Goal: Task Accomplishment & Management: Complete application form

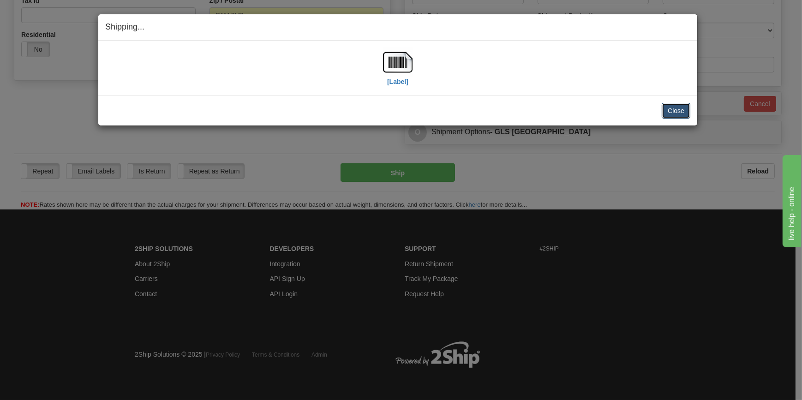
click at [672, 107] on button "Close" at bounding box center [676, 111] width 29 height 16
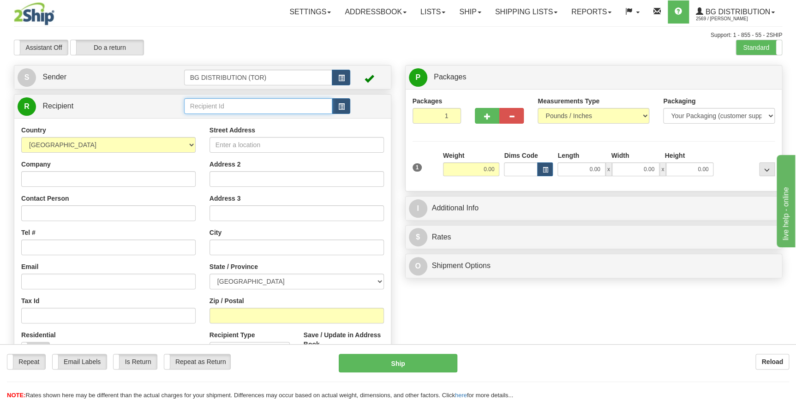
click at [226, 108] on input "text" at bounding box center [258, 106] width 149 height 16
click at [191, 120] on div "5571" at bounding box center [255, 121] width 139 height 10
type input "5571"
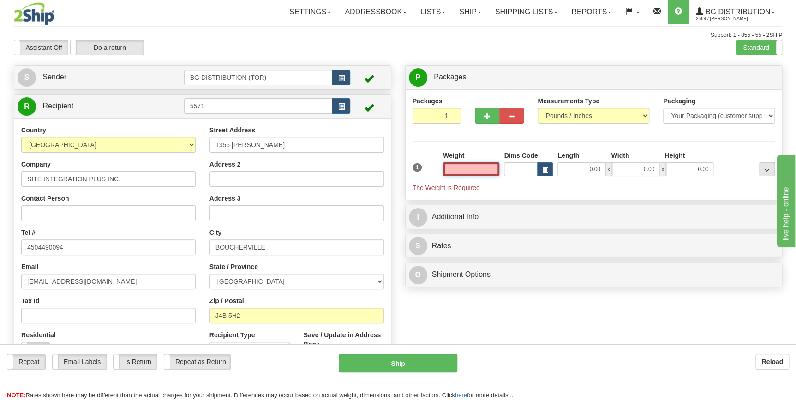
click at [488, 173] on input "text" at bounding box center [471, 169] width 57 height 14
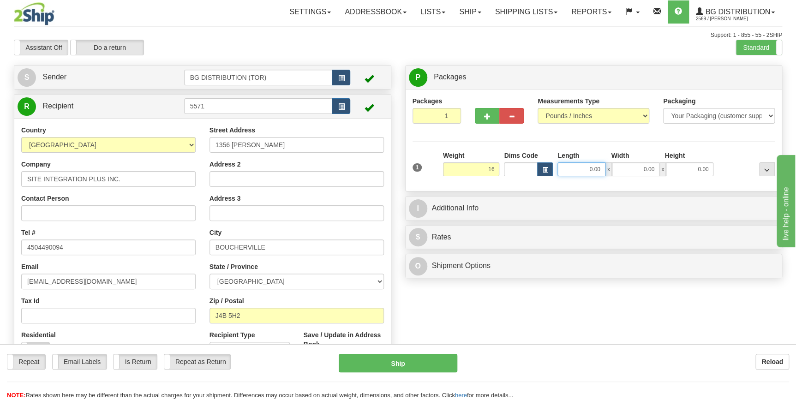
click at [589, 171] on input "0.00" at bounding box center [581, 169] width 48 height 14
type input "16.00"
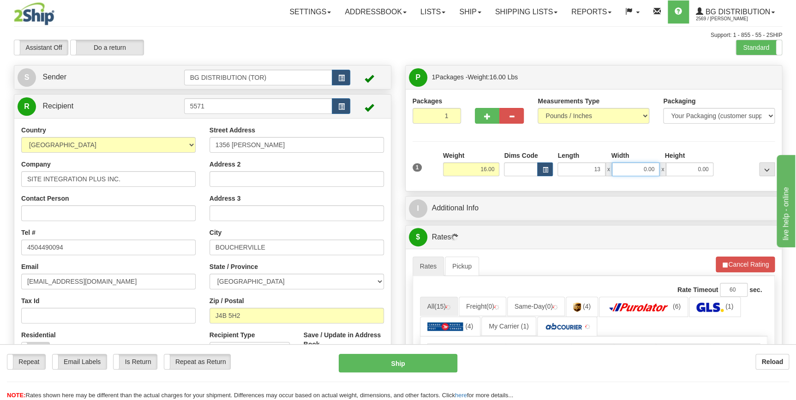
type input "13.00"
click at [622, 169] on input "0.00" at bounding box center [636, 169] width 48 height 14
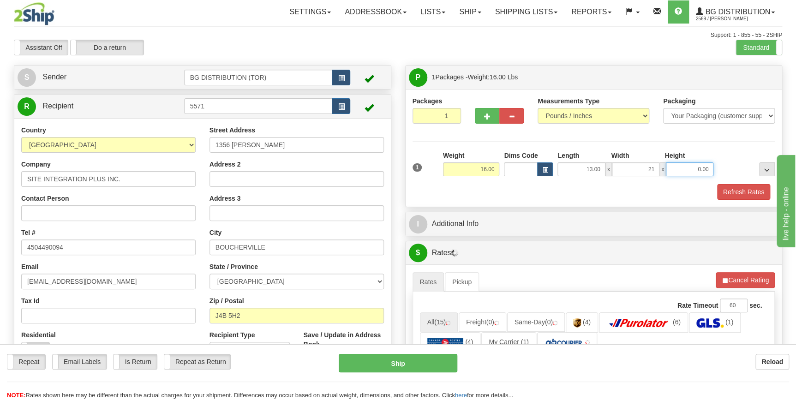
type input "21.00"
click at [691, 168] on input "0.00" at bounding box center [690, 169] width 48 height 14
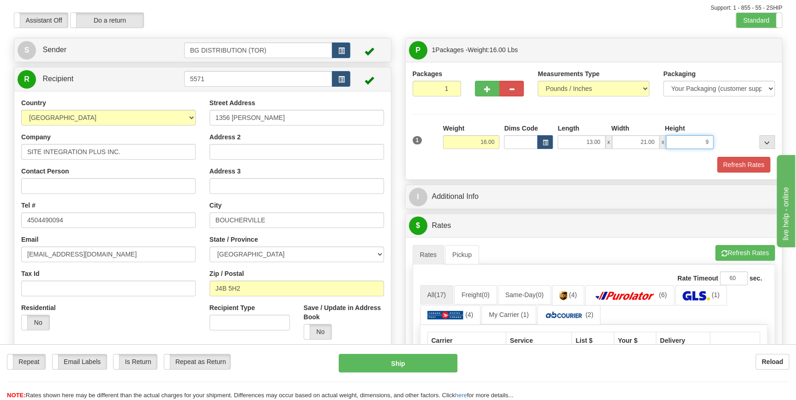
scroll to position [42, 0]
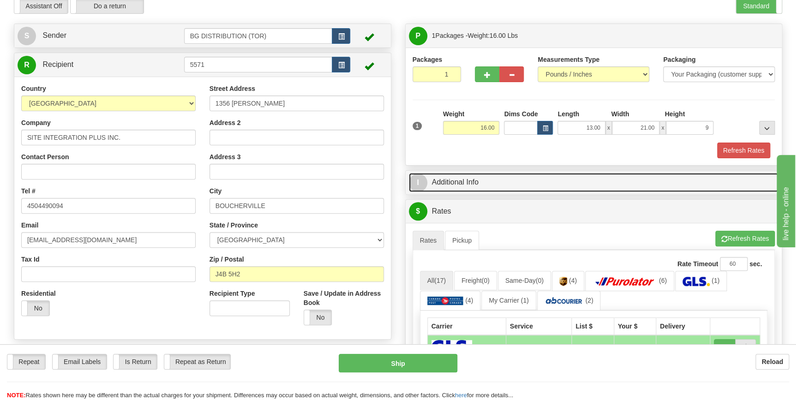
type input "9.00"
click at [439, 181] on link "I Additional Info" at bounding box center [594, 182] width 370 height 19
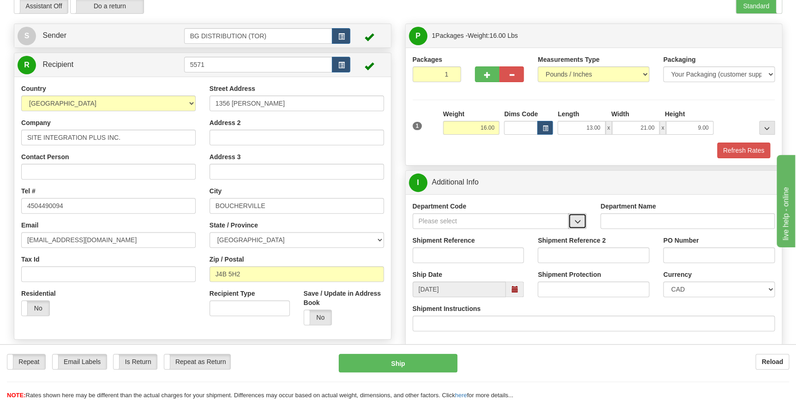
click at [570, 218] on button "button" at bounding box center [577, 221] width 18 height 16
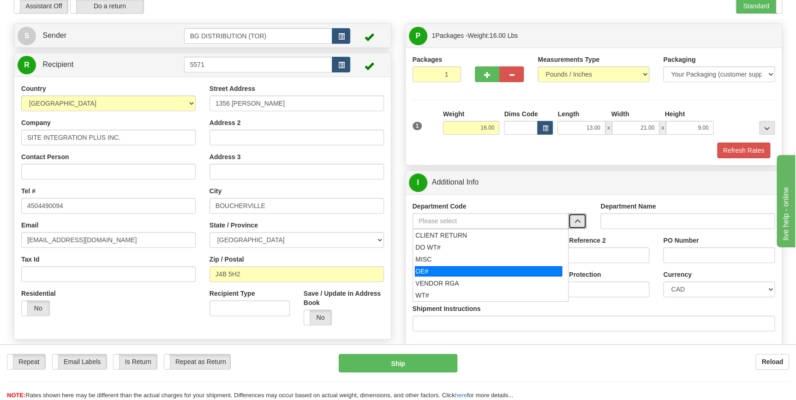
click at [489, 269] on div "OE#" at bounding box center [488, 271] width 147 height 10
type input "OE#"
type input "ORDERS"
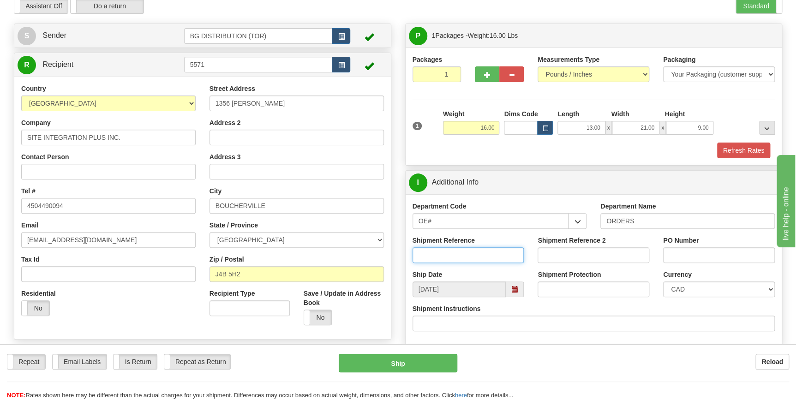
click at [484, 257] on input "Shipment Reference" at bounding box center [469, 255] width 112 height 16
type input "70184615-00"
click at [681, 254] on input "PO Number" at bounding box center [719, 255] width 112 height 16
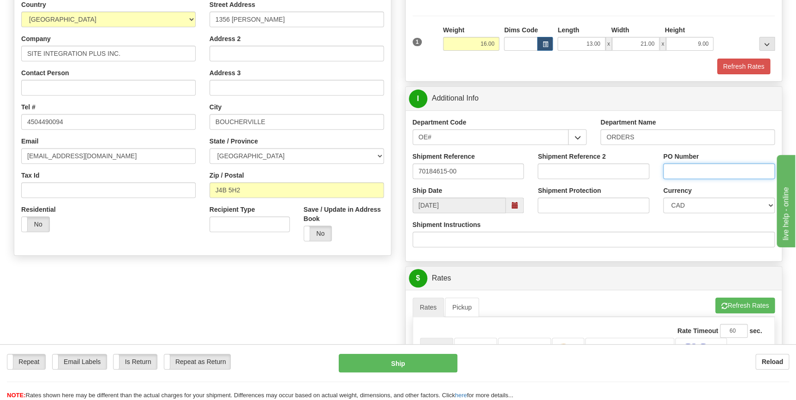
click at [675, 170] on input "PO Number" at bounding box center [719, 171] width 112 height 16
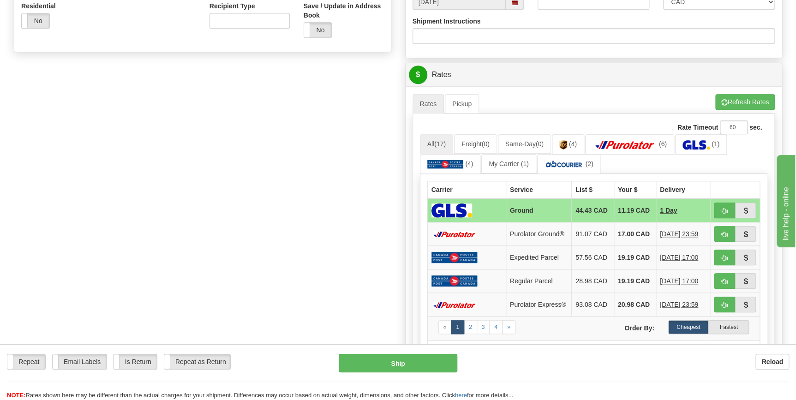
scroll to position [335, 0]
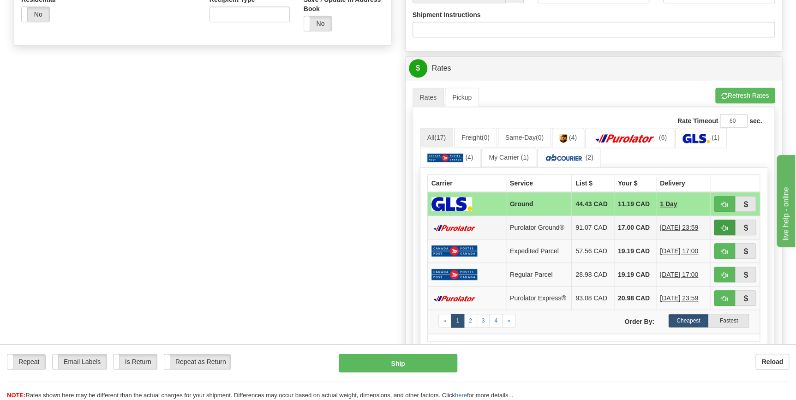
type input "51329-dub"
click at [724, 230] on button "button" at bounding box center [724, 228] width 21 height 16
type input "260"
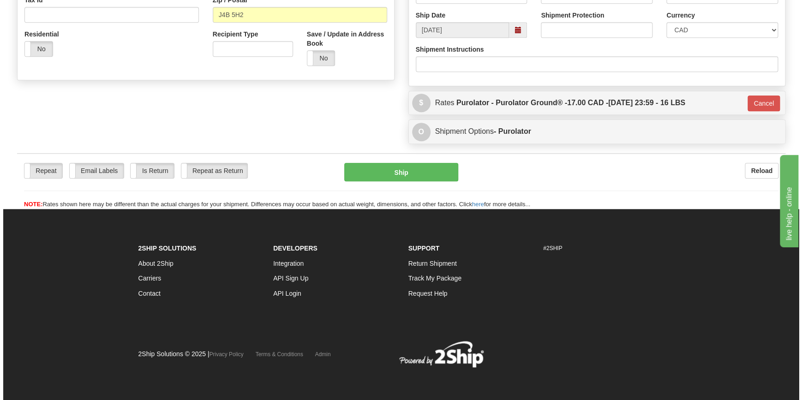
scroll to position [300, 0]
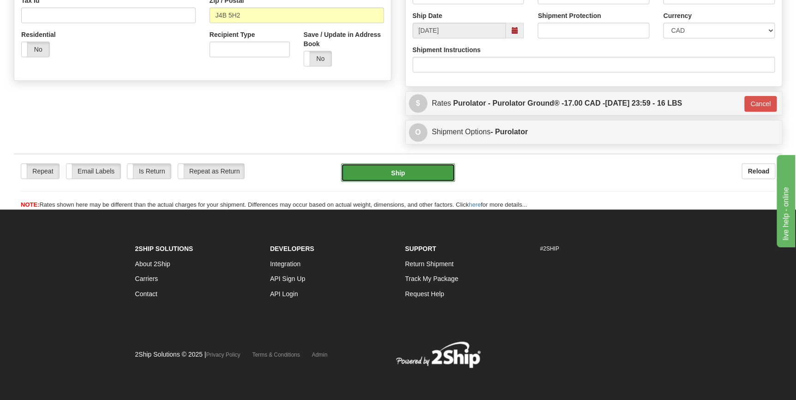
click at [412, 179] on button "Ship" at bounding box center [398, 172] width 114 height 18
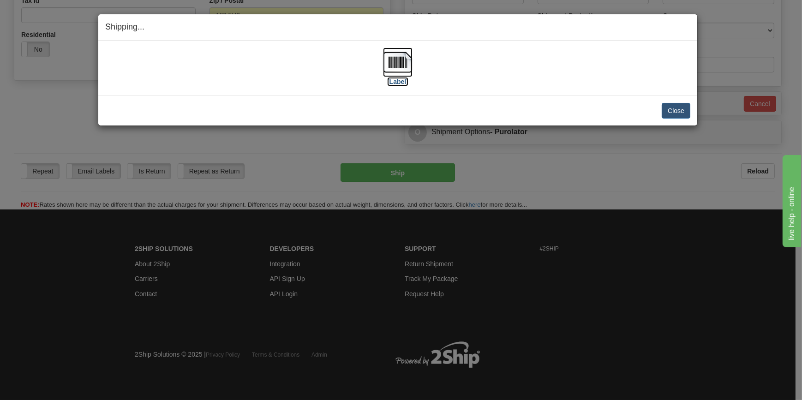
click at [405, 69] on img at bounding box center [398, 63] width 30 height 30
drag, startPoint x: 674, startPoint y: 109, endPoint x: 669, endPoint y: 110, distance: 4.6
click at [671, 109] on button "Close" at bounding box center [676, 111] width 29 height 16
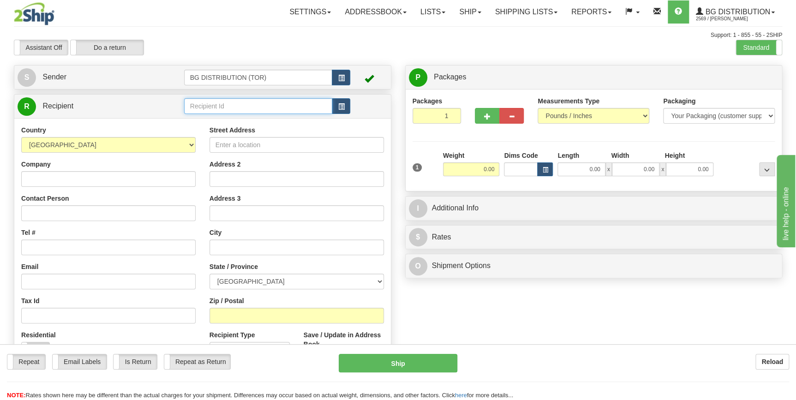
click at [229, 108] on input "text" at bounding box center [258, 106] width 149 height 16
click at [216, 120] on div "60176" at bounding box center [255, 121] width 139 height 10
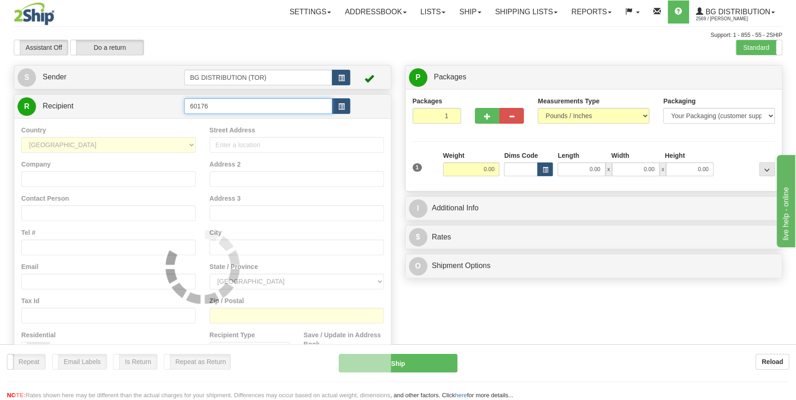
type input "60176"
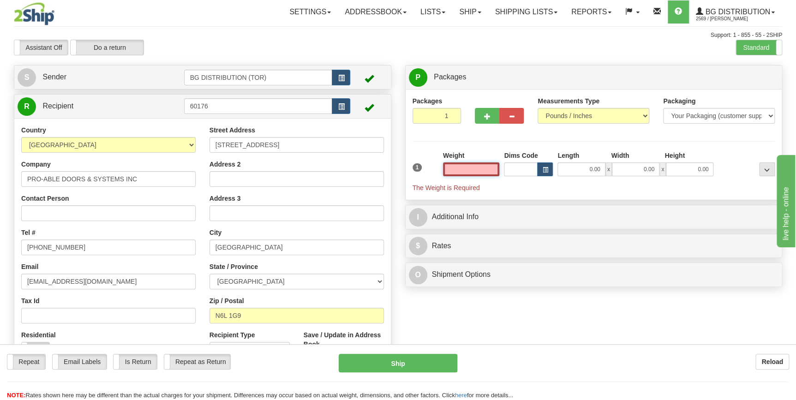
click at [481, 172] on input "text" at bounding box center [471, 169] width 57 height 14
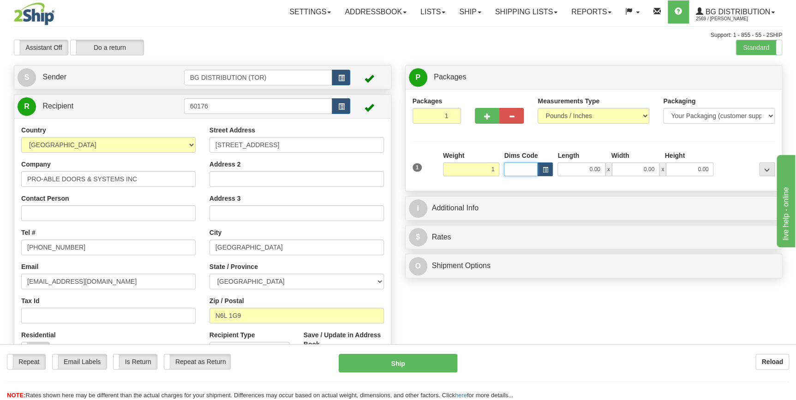
type input "1.00"
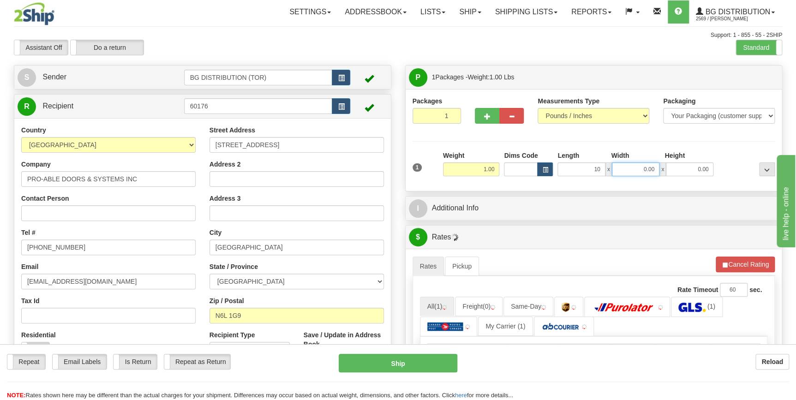
type input "10.00"
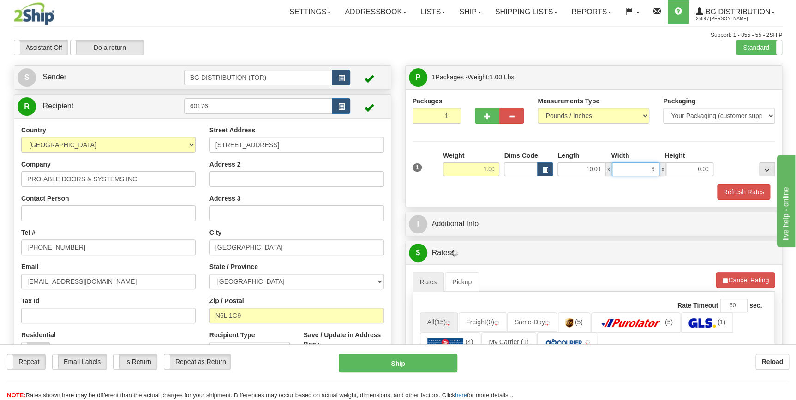
type input "6.00"
type input "3.00"
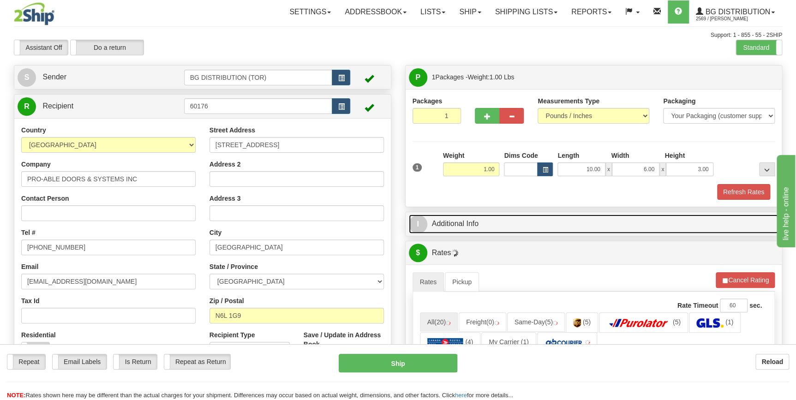
click at [497, 227] on link "I Additional Info" at bounding box center [594, 224] width 370 height 19
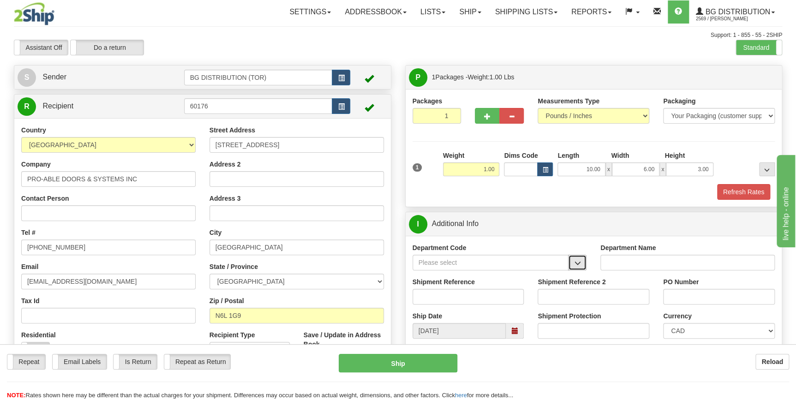
click at [574, 263] on span "button" at bounding box center [577, 263] width 6 height 6
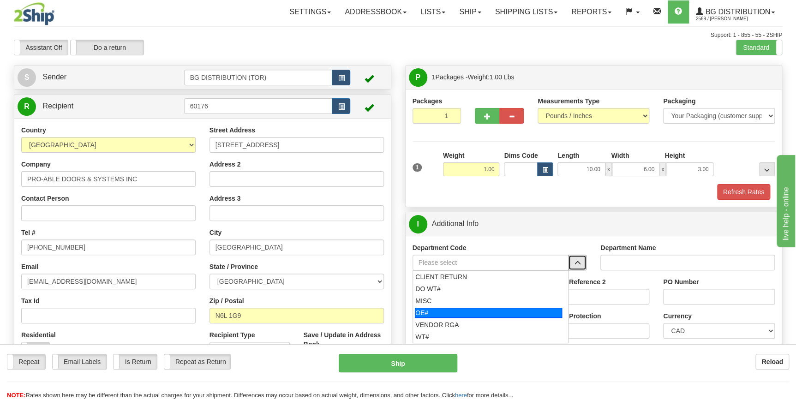
click at [485, 309] on div "OE#" at bounding box center [488, 313] width 147 height 10
type input "OE#"
type input "ORDERS"
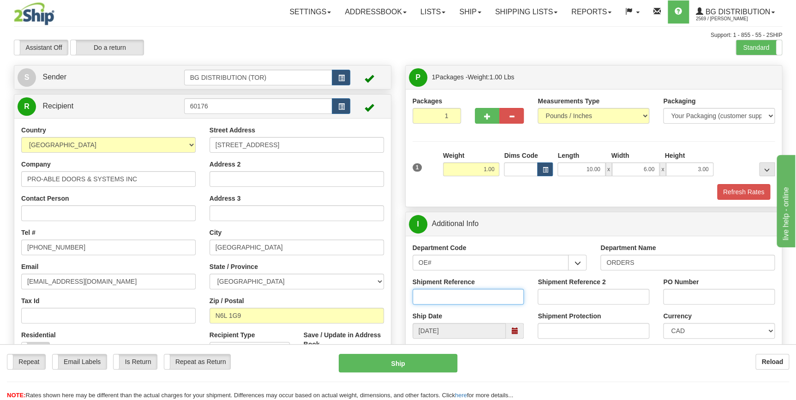
click at [470, 301] on input "Shipment Reference" at bounding box center [469, 297] width 112 height 16
type input "70184656-00"
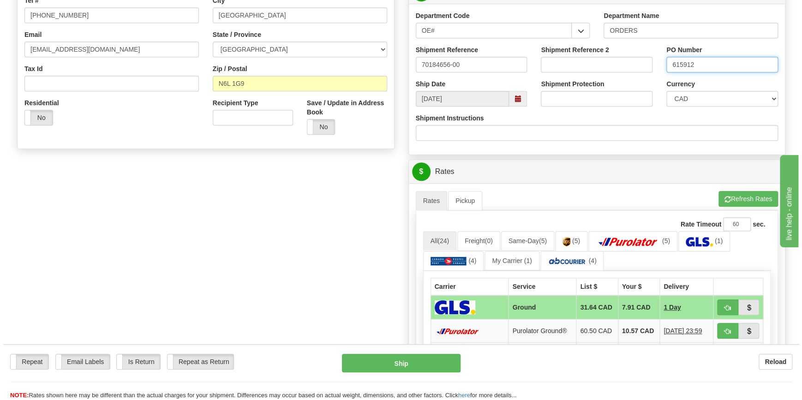
scroll to position [251, 0]
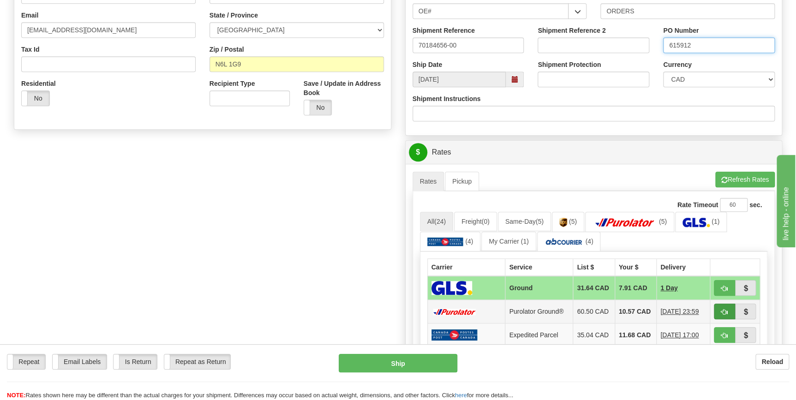
type input "615912"
click at [722, 315] on span "button" at bounding box center [724, 312] width 6 height 6
type input "260"
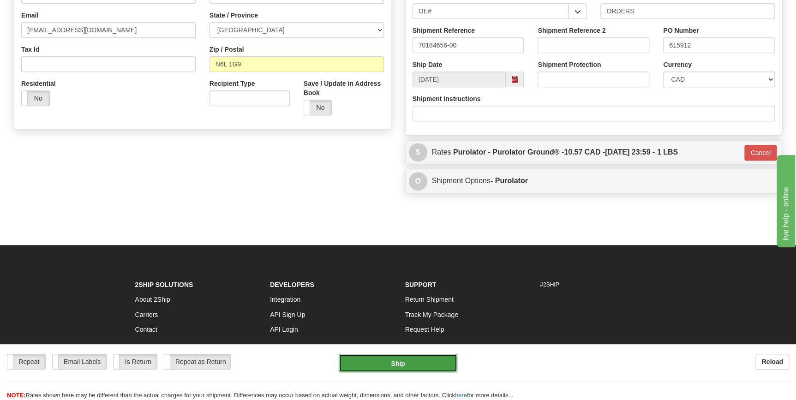
click at [397, 360] on button "Ship" at bounding box center [398, 363] width 119 height 18
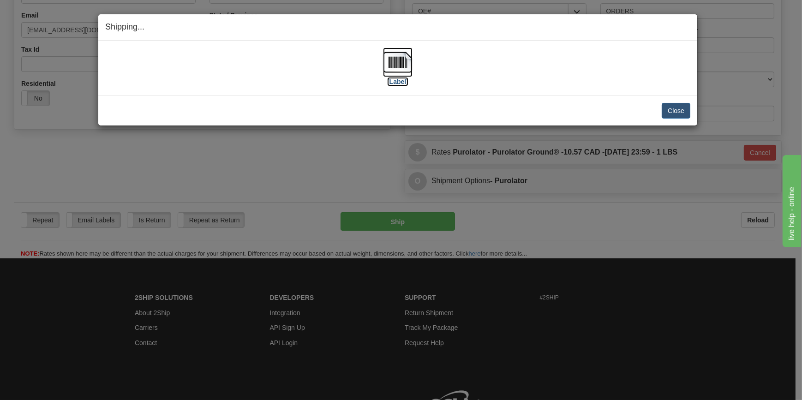
click at [401, 67] on img at bounding box center [398, 63] width 30 height 30
click at [669, 110] on button "Close" at bounding box center [676, 111] width 29 height 16
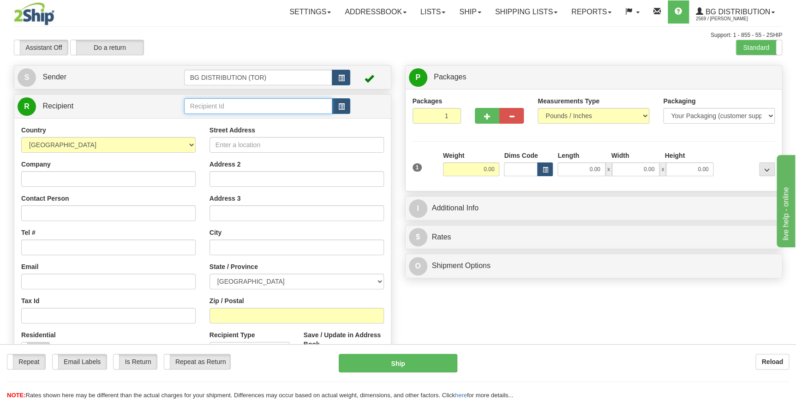
click at [232, 104] on input "text" at bounding box center [258, 106] width 149 height 16
click at [235, 119] on div "60172" at bounding box center [255, 121] width 139 height 10
type input "60172"
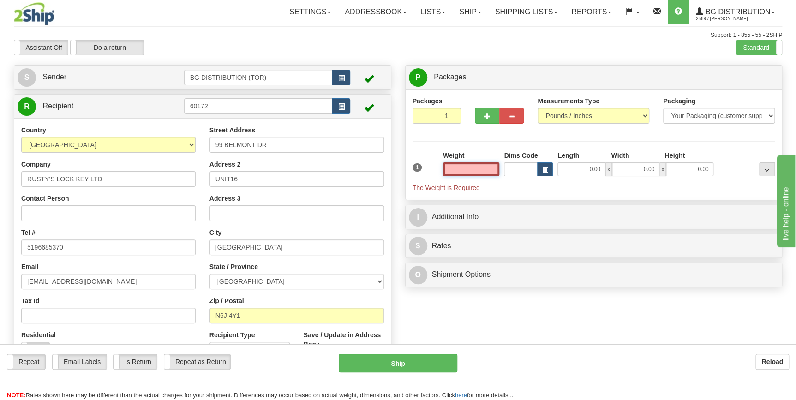
click at [488, 170] on input "text" at bounding box center [471, 169] width 57 height 14
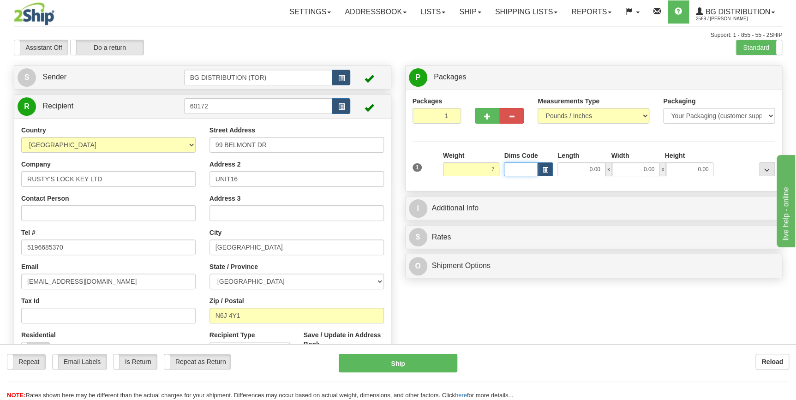
type input "7.00"
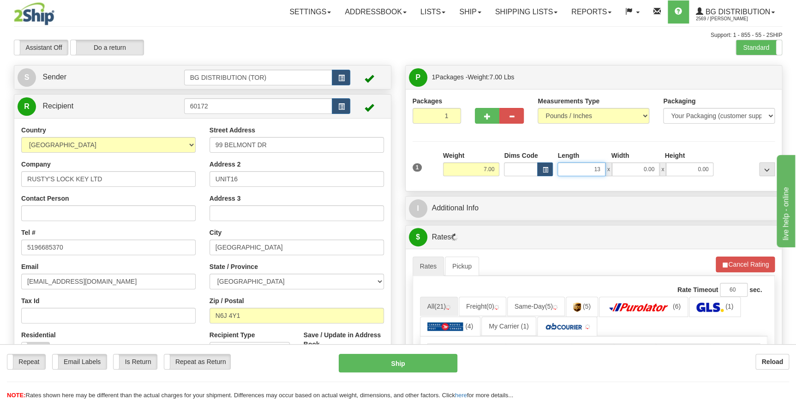
type input "13.00"
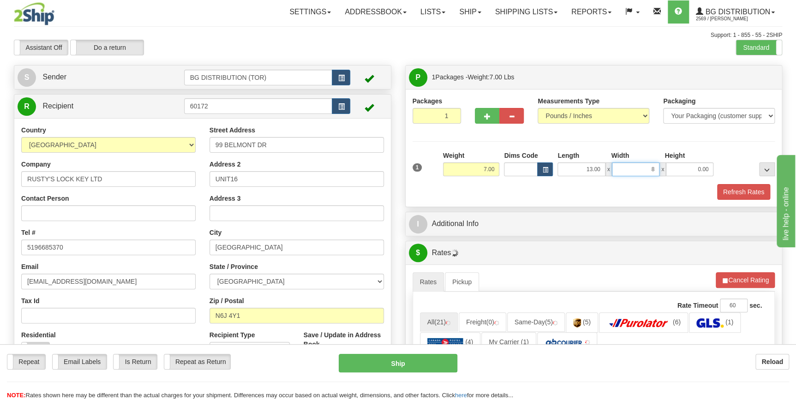
type input "8.00"
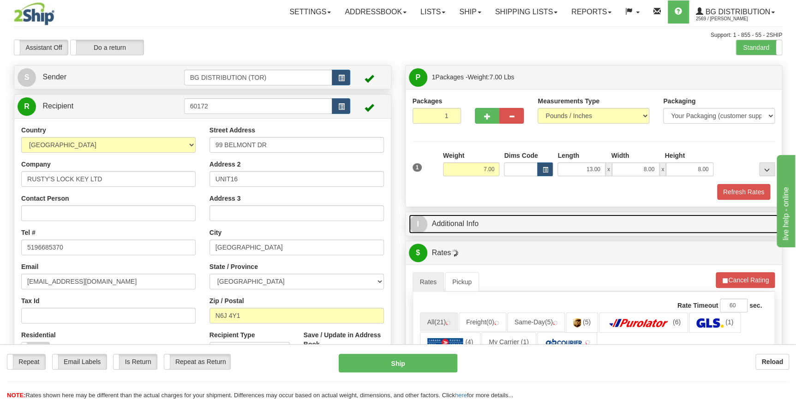
click at [466, 223] on link "I Additional Info" at bounding box center [594, 224] width 370 height 19
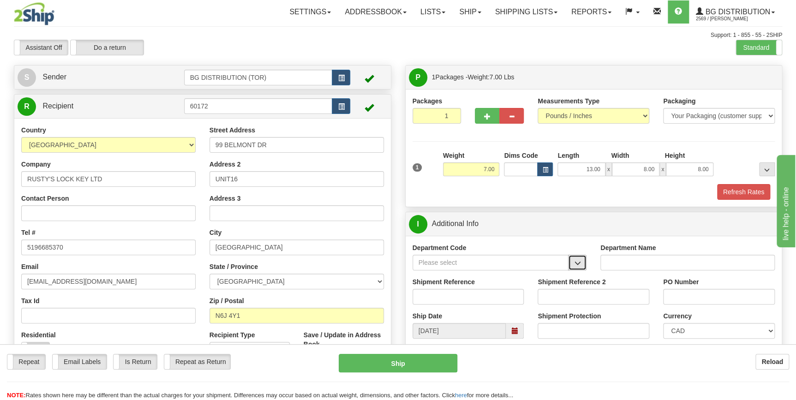
click at [572, 261] on button "button" at bounding box center [577, 263] width 18 height 16
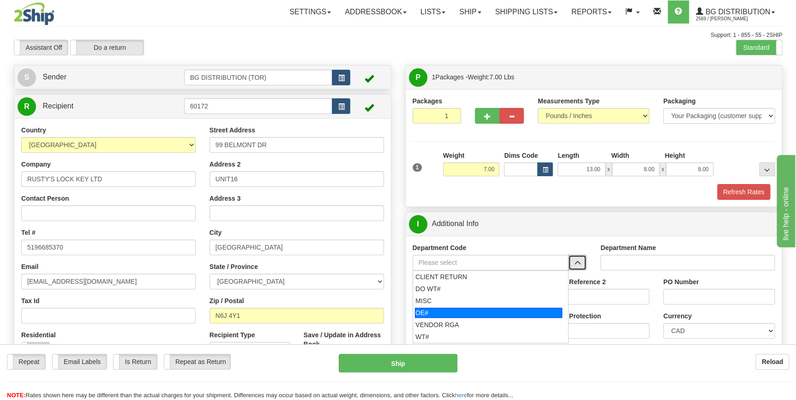
click at [474, 318] on li "OE#" at bounding box center [491, 313] width 156 height 12
type input "OE#"
type input "ORDERS"
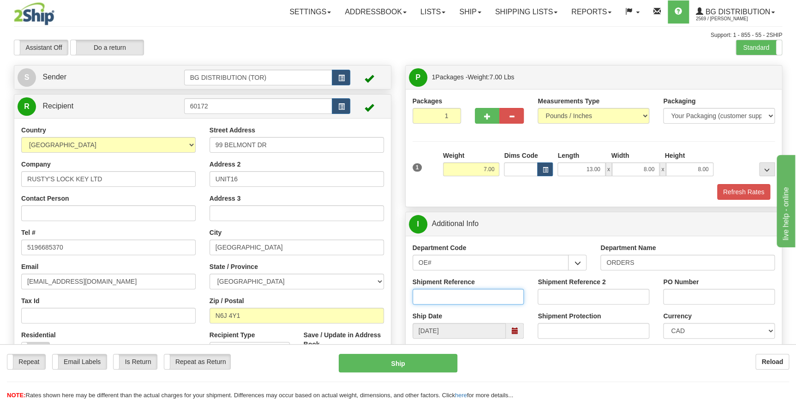
click at [452, 291] on input "Shipment Reference" at bounding box center [469, 297] width 112 height 16
type input "70184599-00"
click at [701, 292] on input "PO Number" at bounding box center [719, 297] width 112 height 16
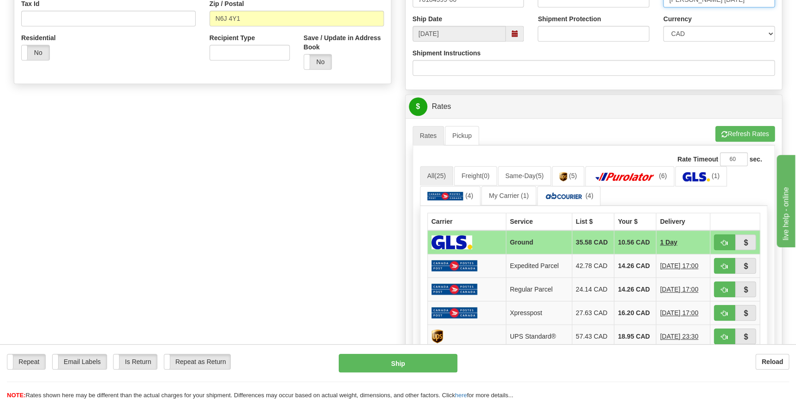
scroll to position [293, 0]
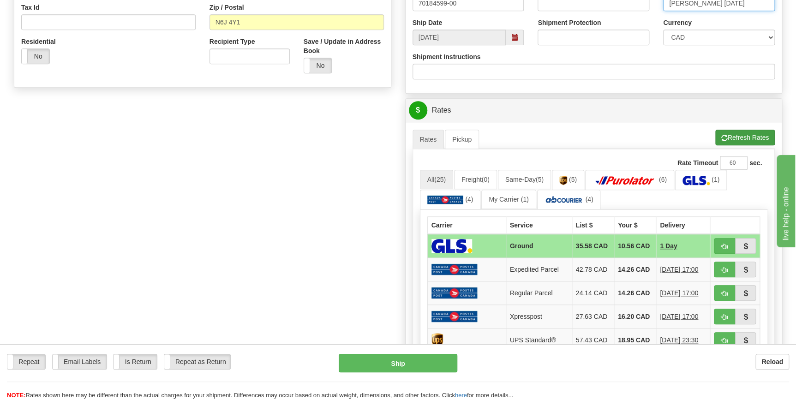
type input "dave 09-18-25"
click at [740, 134] on button "Refresh Rates" at bounding box center [745, 138] width 60 height 16
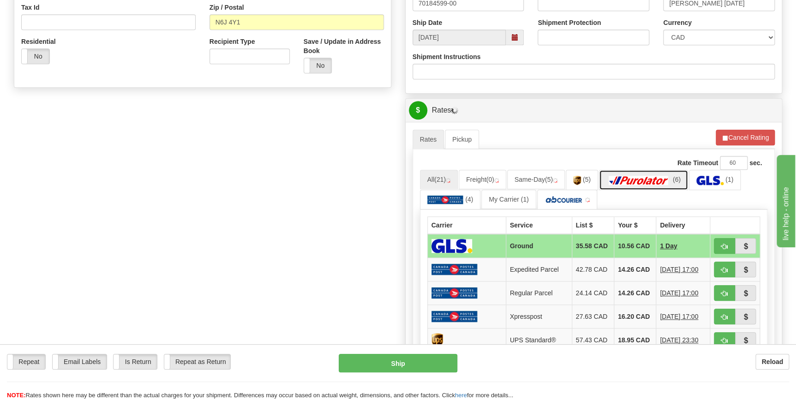
click at [637, 179] on img at bounding box center [638, 180] width 65 height 9
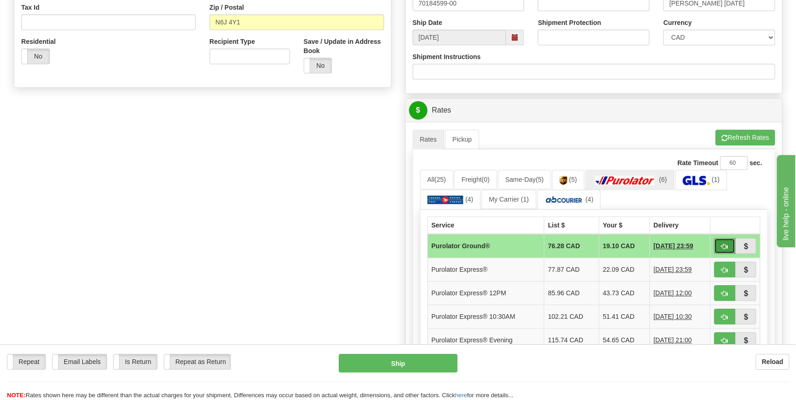
click at [720, 242] on button "button" at bounding box center [724, 246] width 21 height 16
type input "260"
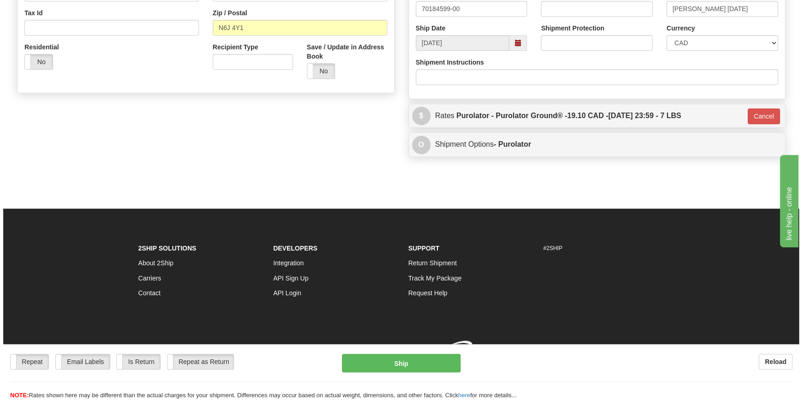
scroll to position [291, 0]
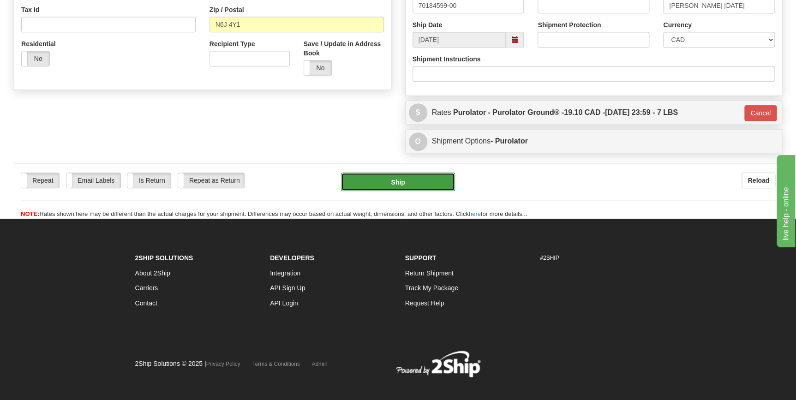
click at [419, 185] on button "Ship" at bounding box center [398, 182] width 114 height 18
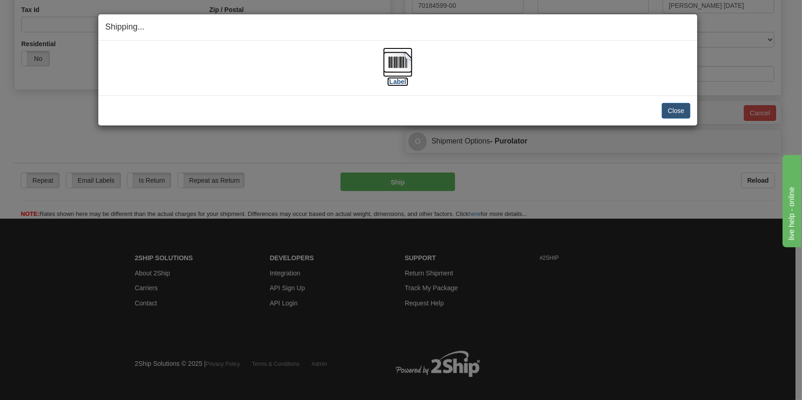
click at [395, 72] on img at bounding box center [398, 63] width 30 height 30
click at [684, 102] on div "Close Cancel Cancel Shipment and Quit Pickup Quit Pickup ONLY" at bounding box center [397, 111] width 599 height 30
click at [679, 113] on button "Close" at bounding box center [676, 111] width 29 height 16
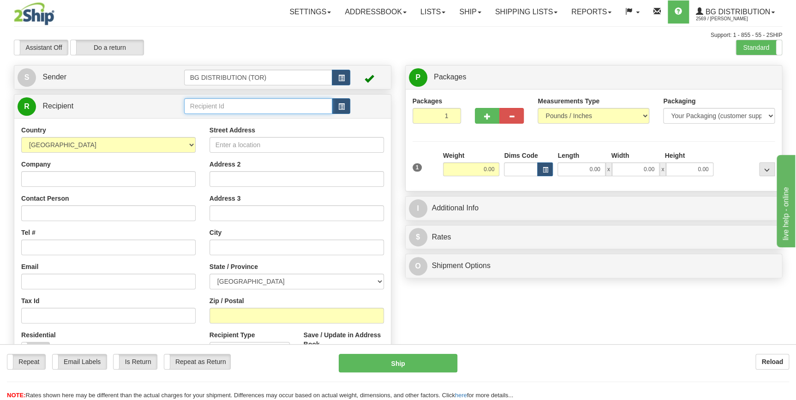
click at [252, 112] on input "text" at bounding box center [258, 106] width 149 height 16
click at [211, 121] on div "60017" at bounding box center [255, 121] width 139 height 10
type input "60017"
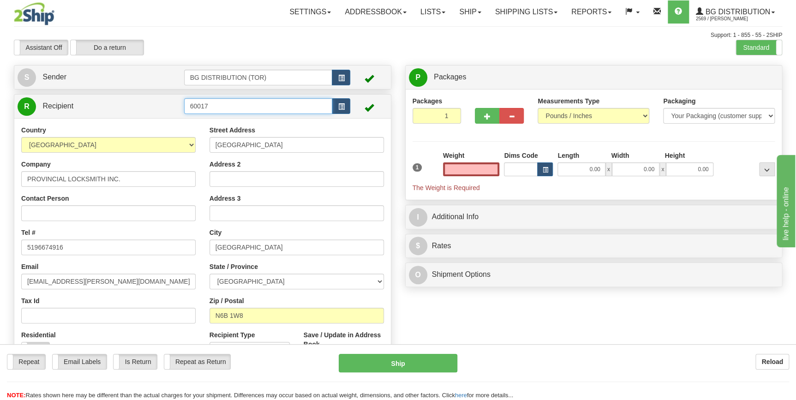
type input "0.00"
click at [224, 109] on input "60017" at bounding box center [258, 106] width 149 height 16
drag, startPoint x: 224, startPoint y: 109, endPoint x: 80, endPoint y: 84, distance: 146.0
click at [80, 84] on div "Create a label for the return Create Pickup Without Label S Sender" at bounding box center [202, 225] width 391 height 321
click at [201, 122] on div "60117" at bounding box center [255, 121] width 139 height 10
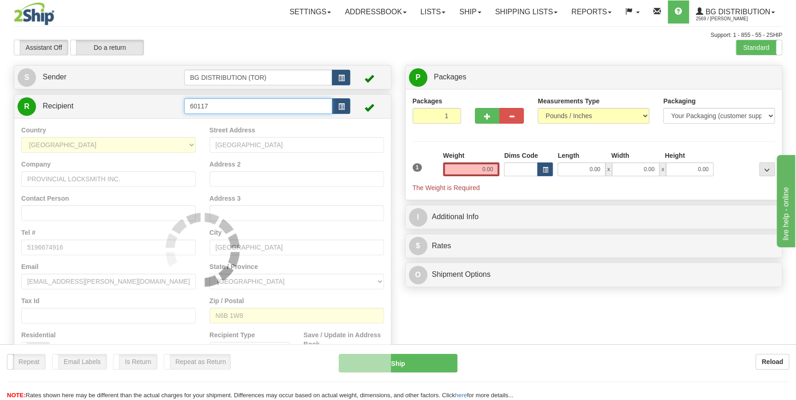
type input "60117"
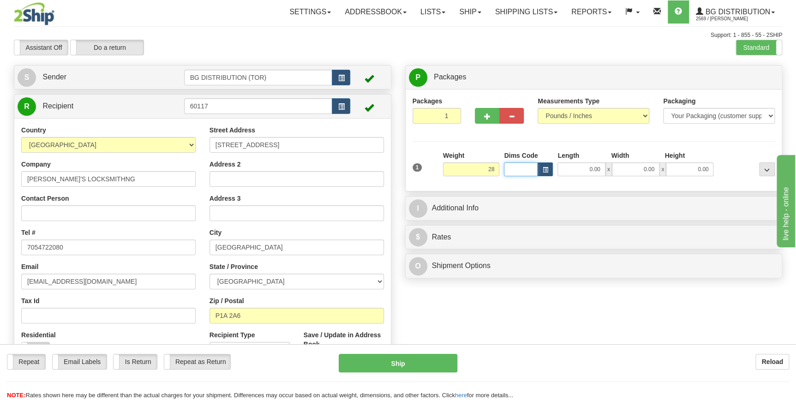
type input "28.00"
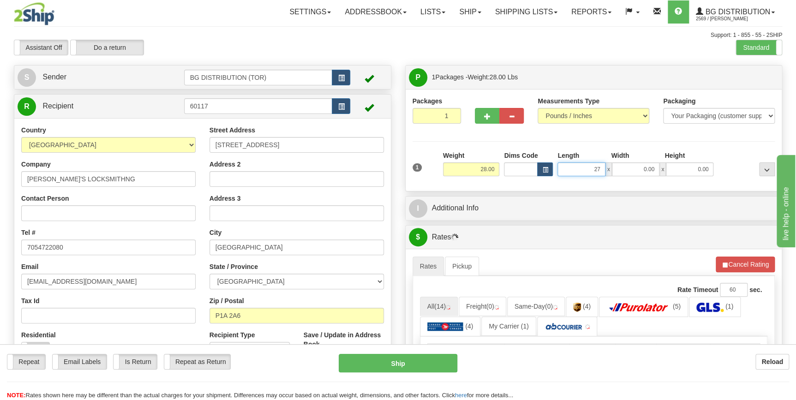
type input "27.00"
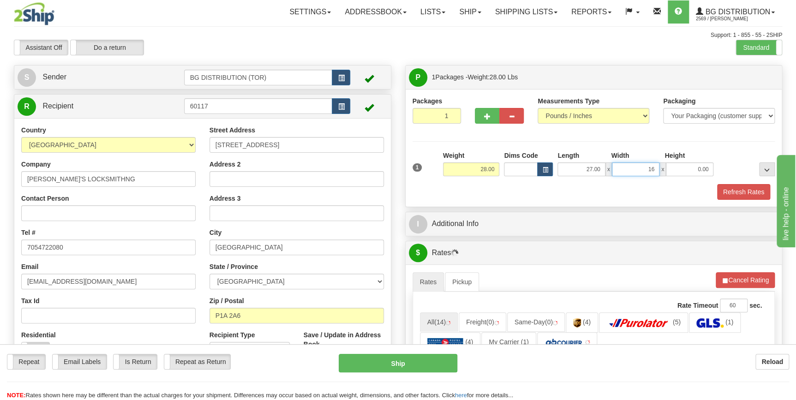
type input "16.00"
type input "5.00"
click at [757, 144] on div "Packages 1 1 Measurements Type" at bounding box center [594, 147] width 363 height 103
click at [486, 114] on span "button" at bounding box center [487, 117] width 6 height 6
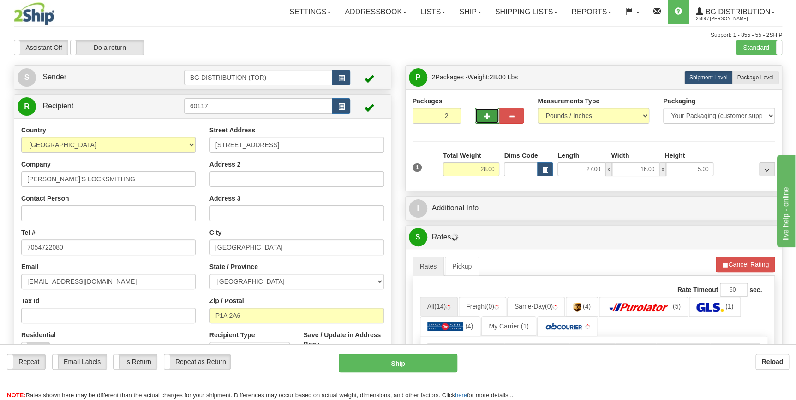
click at [486, 114] on span "button" at bounding box center [487, 117] width 6 height 6
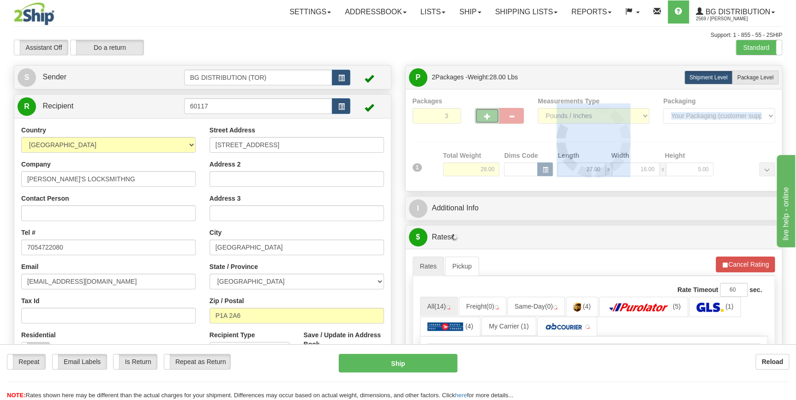
click at [486, 113] on div "Packages 3 1 Measurements Type" at bounding box center [594, 140] width 363 height 88
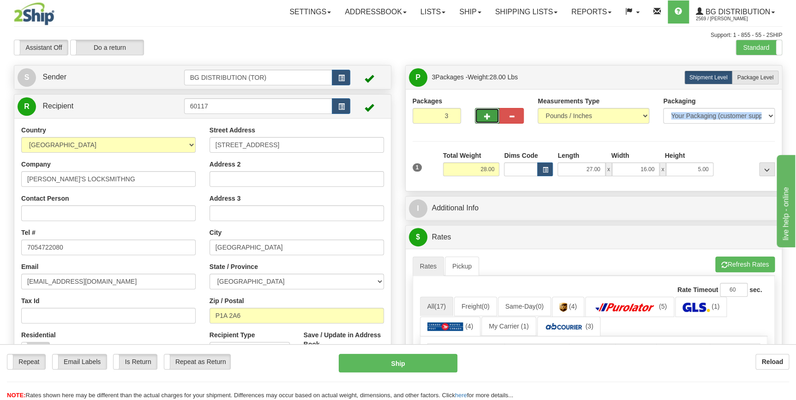
drag, startPoint x: 486, startPoint y: 113, endPoint x: 486, endPoint y: 121, distance: 7.8
click at [486, 121] on button "button" at bounding box center [487, 116] width 24 height 16
type input "4"
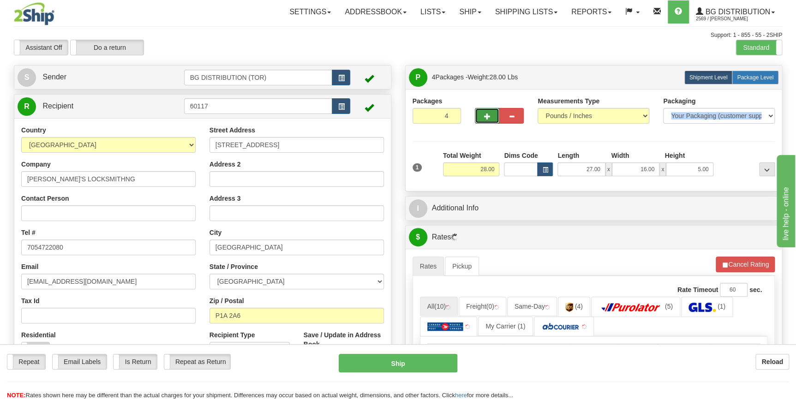
click at [768, 76] on span "Package Level" at bounding box center [755, 77] width 36 height 6
radio input "true"
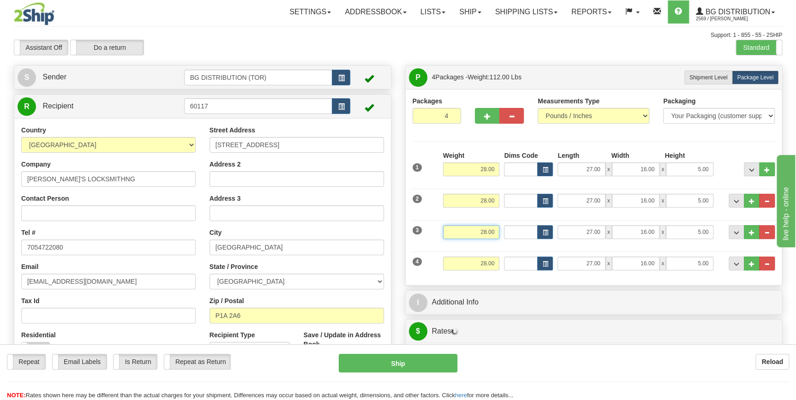
click at [481, 232] on input "28.00" at bounding box center [471, 232] width 57 height 14
type input "40.00"
type input "42.00"
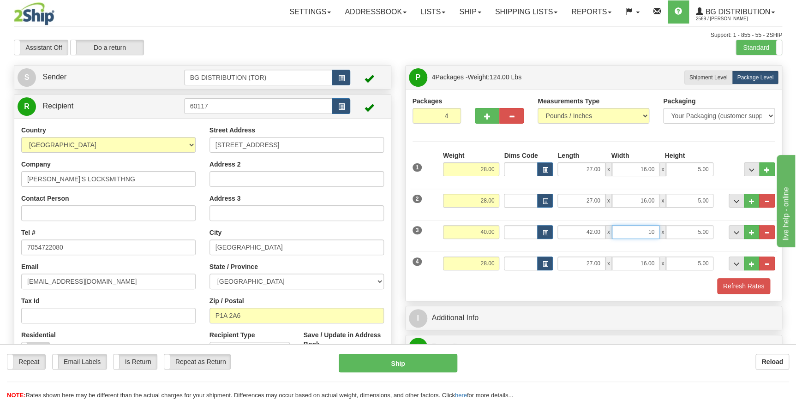
type input "10.00"
type input "7.00"
click at [477, 266] on input "28.00" at bounding box center [471, 264] width 57 height 14
type input "6.00"
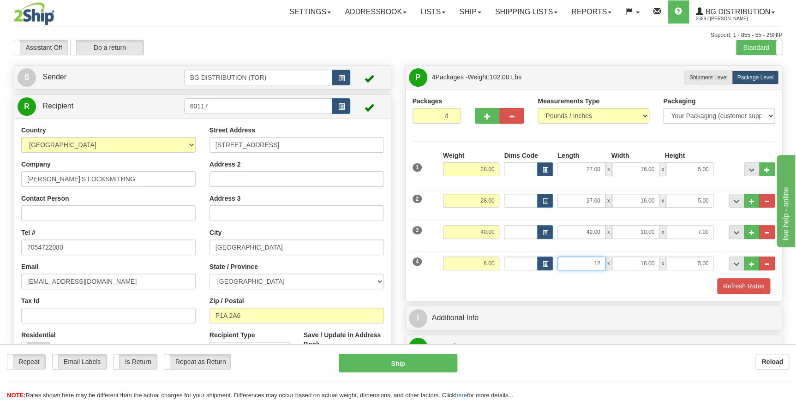
type input "12.00"
type input "6.00"
click button "Delete" at bounding box center [0, 0] width 0 height 0
type input "6.00"
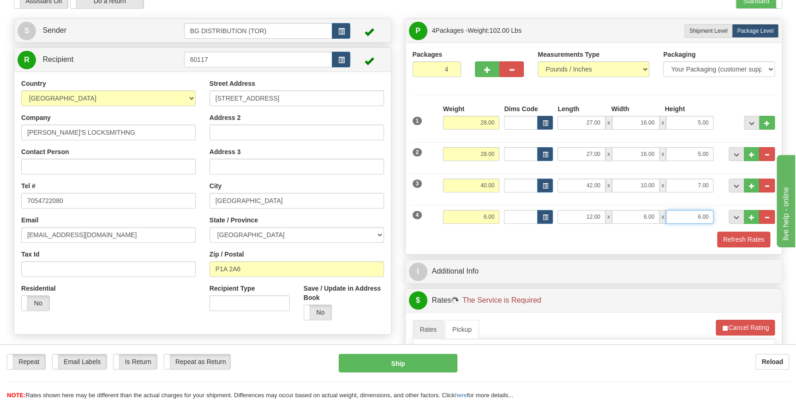
scroll to position [168, 0]
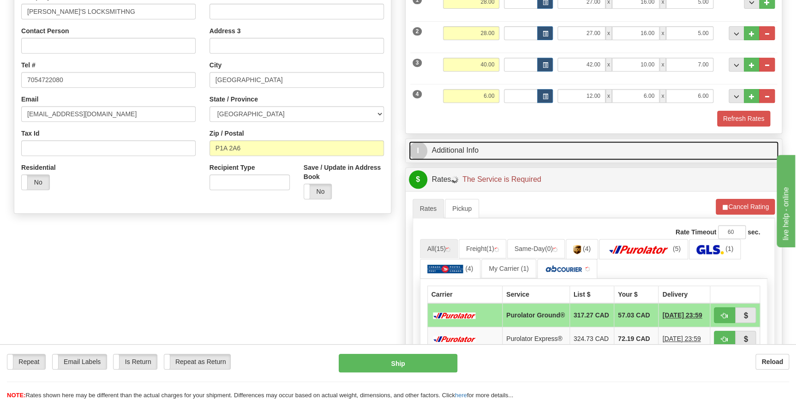
click at [542, 150] on link "I Additional Info" at bounding box center [594, 150] width 370 height 19
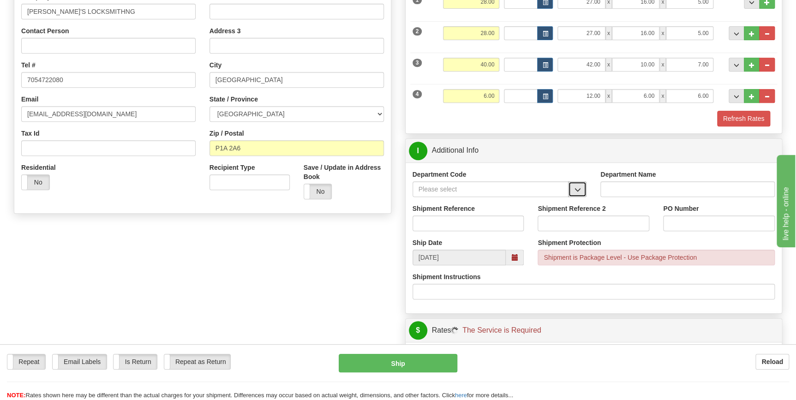
click at [580, 193] on button "button" at bounding box center [577, 189] width 18 height 16
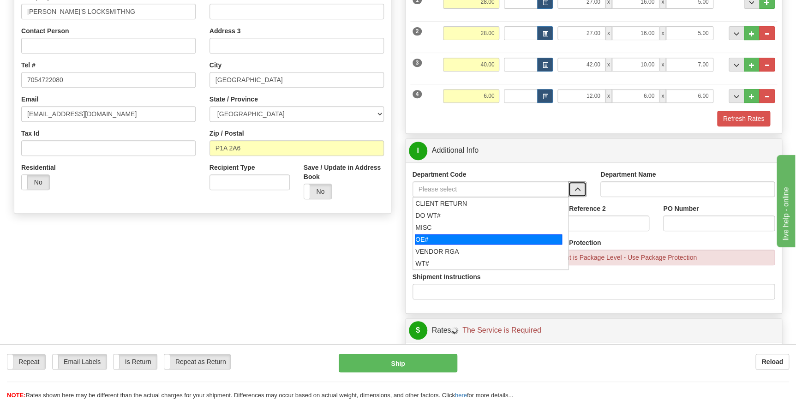
click at [508, 239] on div "OE#" at bounding box center [488, 239] width 147 height 10
type input "OE#"
type input "ORDERS"
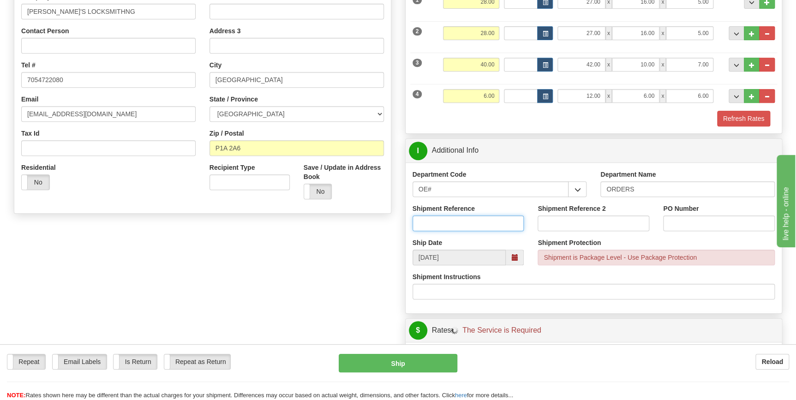
click at [478, 225] on input "Shipment Reference" at bounding box center [469, 223] width 112 height 16
type input "70084363-00"
type input "p"
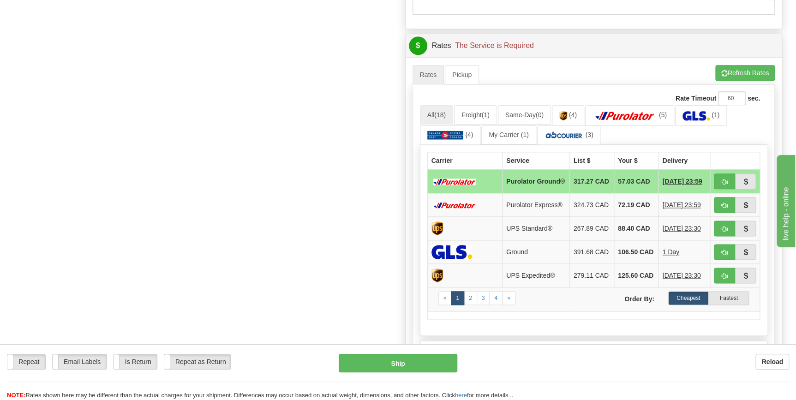
scroll to position [461, 0]
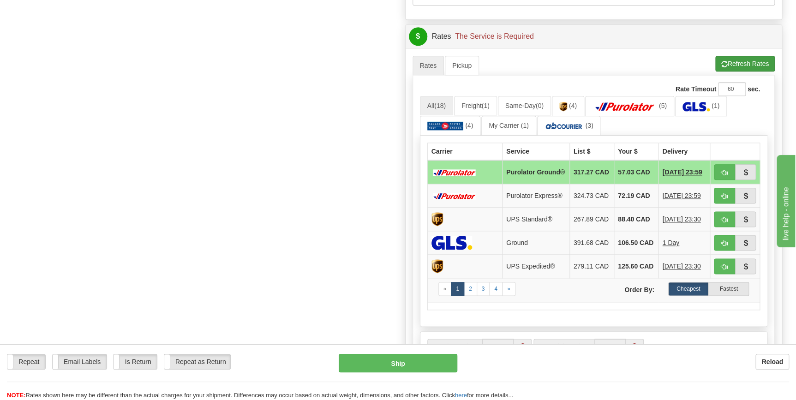
type input "PO002364"
click at [744, 64] on button "Refresh Rates" at bounding box center [745, 64] width 60 height 16
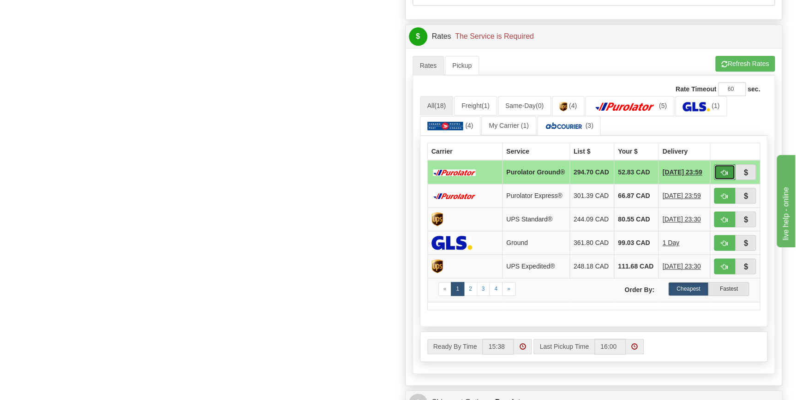
click at [724, 173] on span "button" at bounding box center [724, 173] width 6 height 6
type input "260"
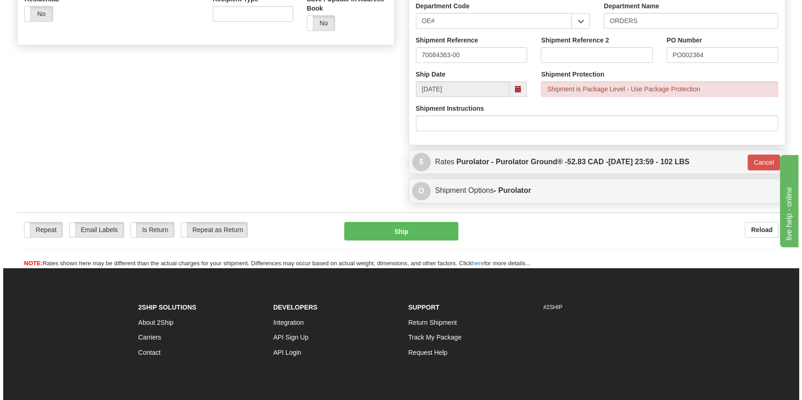
scroll to position [311, 0]
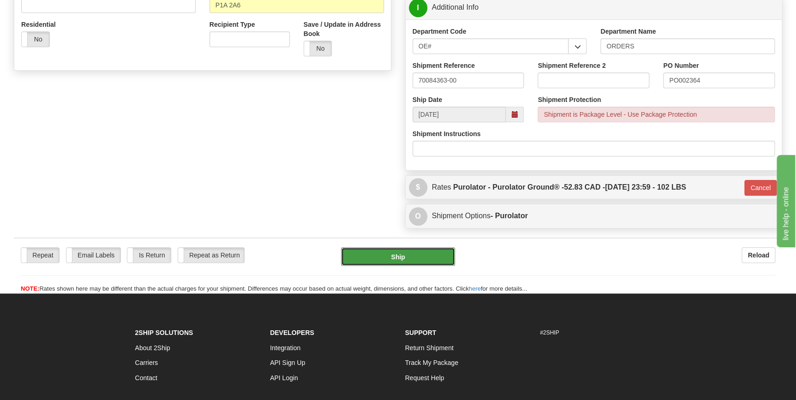
click at [432, 251] on button "Ship" at bounding box center [398, 256] width 114 height 18
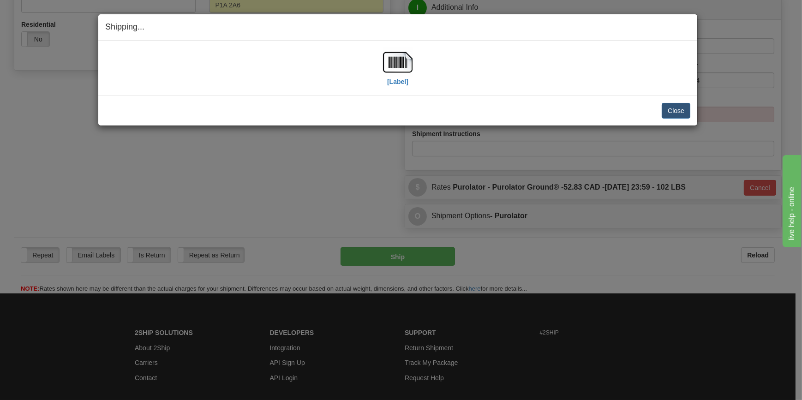
click at [410, 78] on div "[Label]" at bounding box center [398, 68] width 30 height 41
click at [405, 79] on label "[Label]" at bounding box center [397, 81] width 21 height 9
